Goal: Navigation & Orientation: Understand site structure

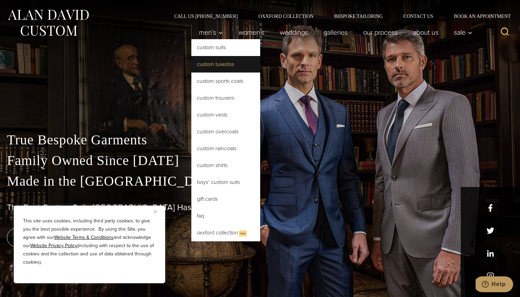
click at [226, 70] on link "Custom Tuxedos" at bounding box center [225, 64] width 69 height 17
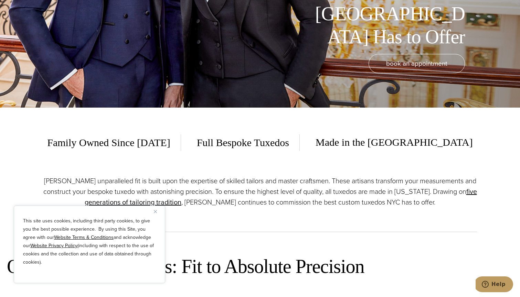
scroll to position [192, 0]
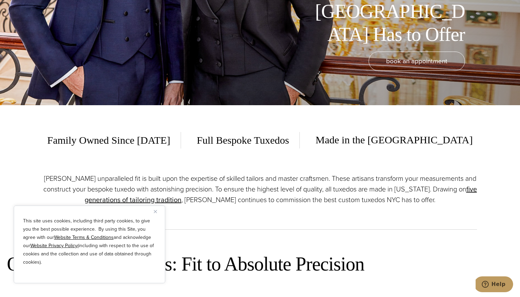
click at [157, 211] on img "Close" at bounding box center [155, 211] width 3 height 3
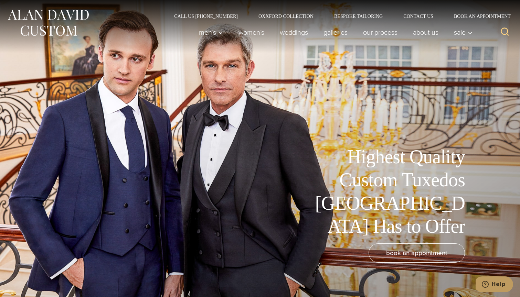
scroll to position [0, 0]
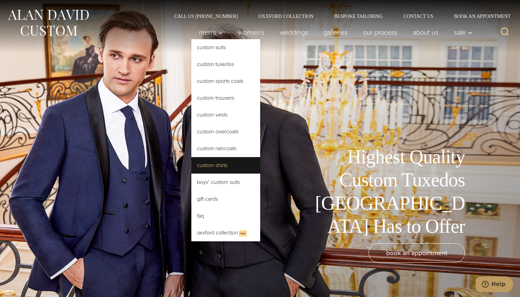
click at [215, 166] on link "Custom Shirts" at bounding box center [225, 165] width 69 height 17
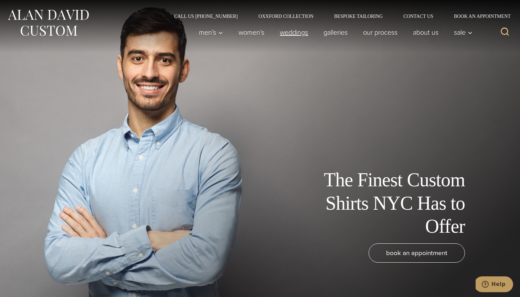
click at [286, 33] on link "weddings" at bounding box center [294, 32] width 44 height 14
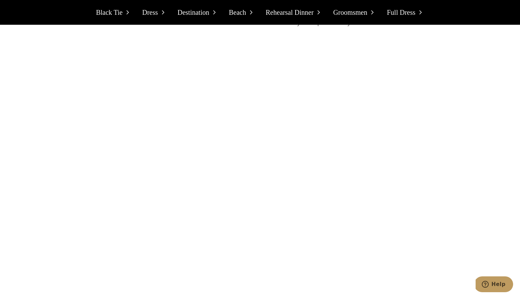
scroll to position [2307, 0]
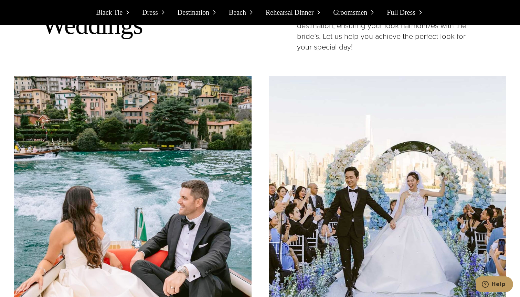
click at [163, 11] on polyline at bounding box center [163, 12] width 2 height 3
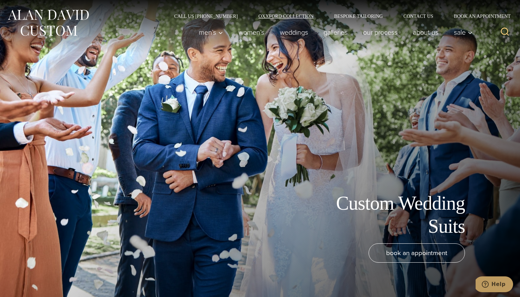
click at [271, 14] on link "Oxxford Collection" at bounding box center [286, 16] width 76 height 5
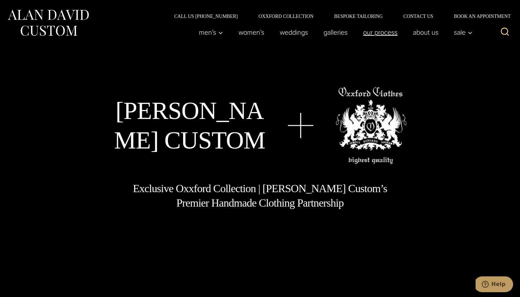
click at [392, 31] on link "Our Process" at bounding box center [381, 32] width 50 height 14
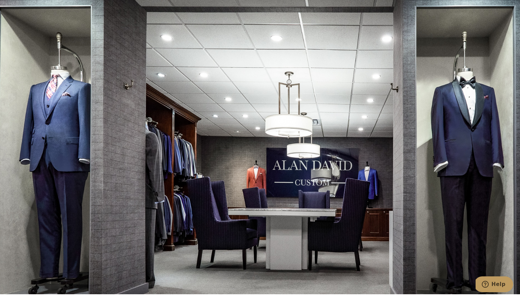
scroll to position [2016, 0]
